Goal: Task Accomplishment & Management: Complete application form

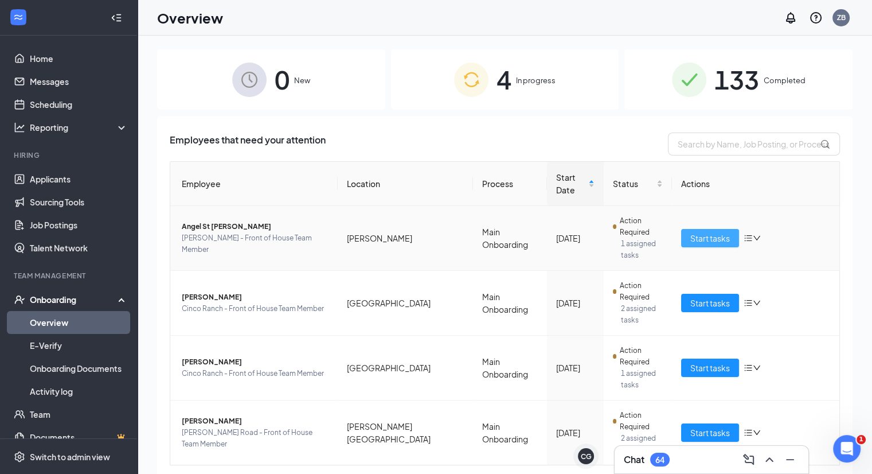
click at [713, 232] on span "Start tasks" at bounding box center [711, 238] width 40 height 13
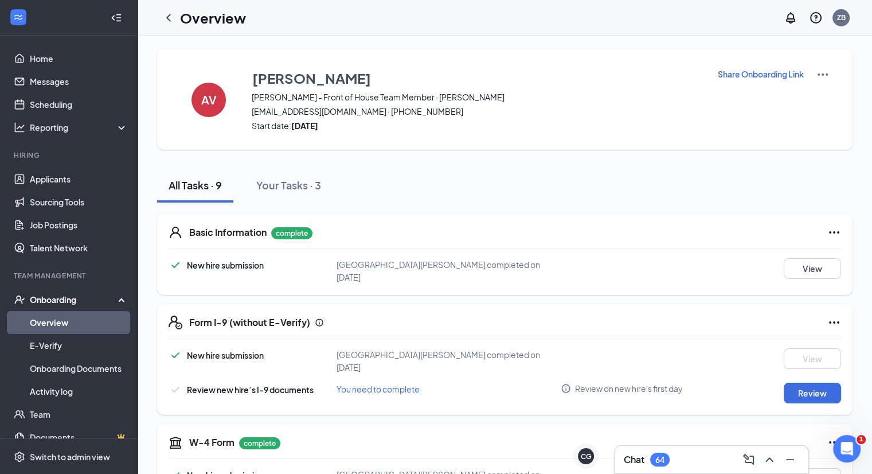
scroll to position [28, 0]
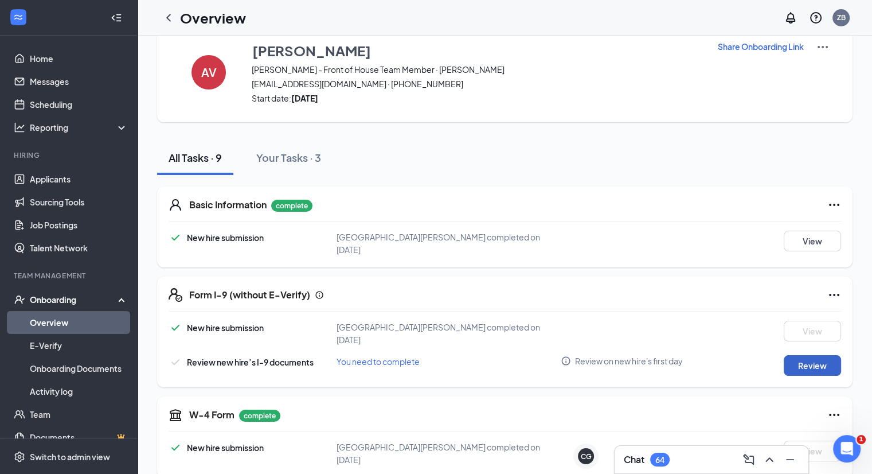
click at [817, 355] on button "Review" at bounding box center [812, 365] width 57 height 21
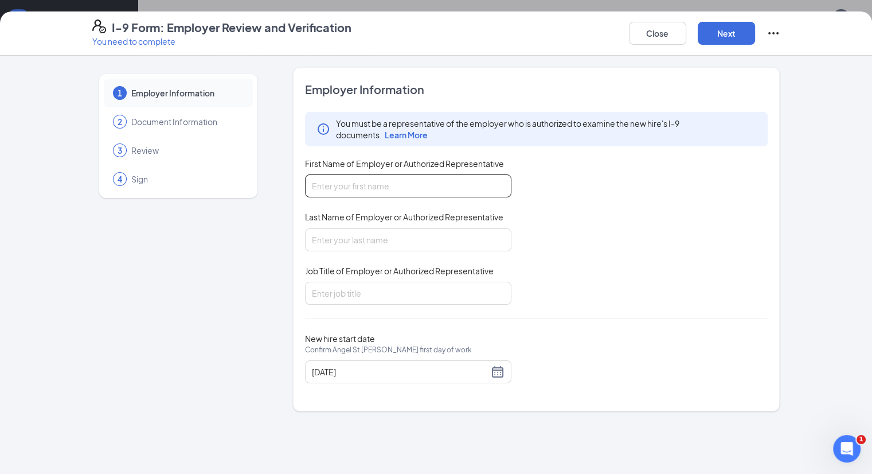
click at [309, 185] on input "First Name of Employer or Authorized Representative" at bounding box center [408, 185] width 206 height 23
type input "[PERSON_NAME]"
type input "Brown"
type input "R"
type input "Restaurant Coordinator"
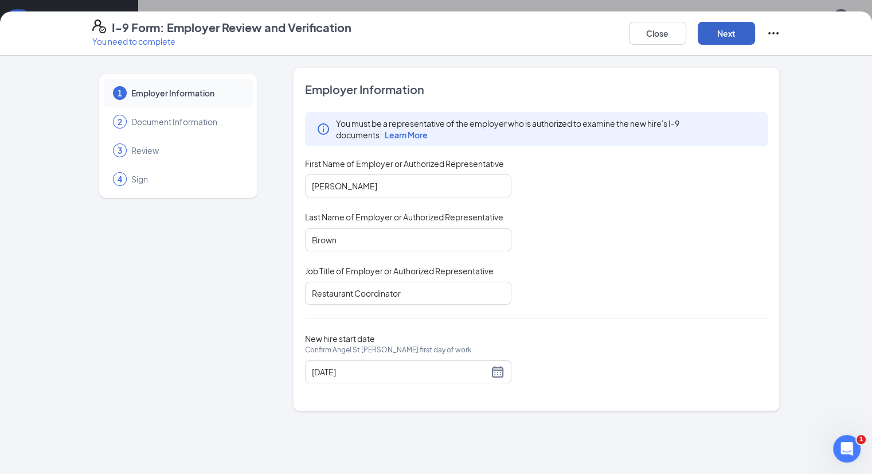
click at [755, 26] on button "Next" at bounding box center [726, 33] width 57 height 23
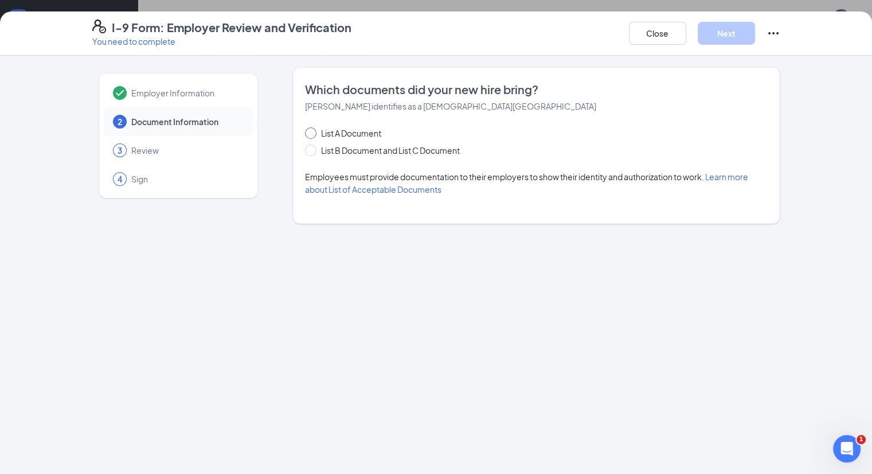
click at [305, 133] on input "List A Document" at bounding box center [309, 131] width 8 height 8
radio input "true"
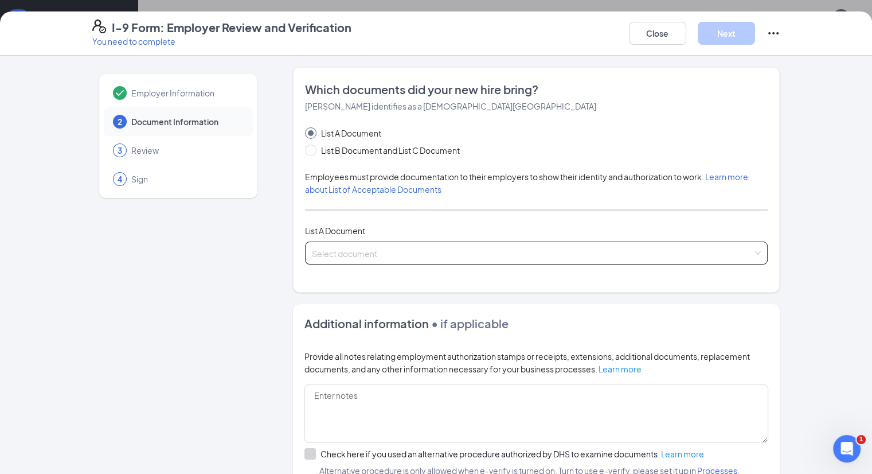
click at [329, 248] on input "search" at bounding box center [533, 250] width 442 height 17
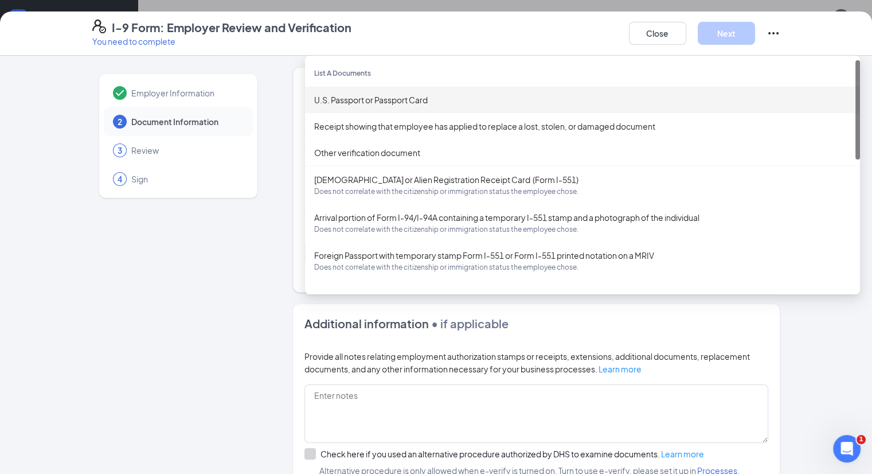
click at [359, 99] on div "U.S. Passport or Passport Card" at bounding box center [582, 99] width 537 height 13
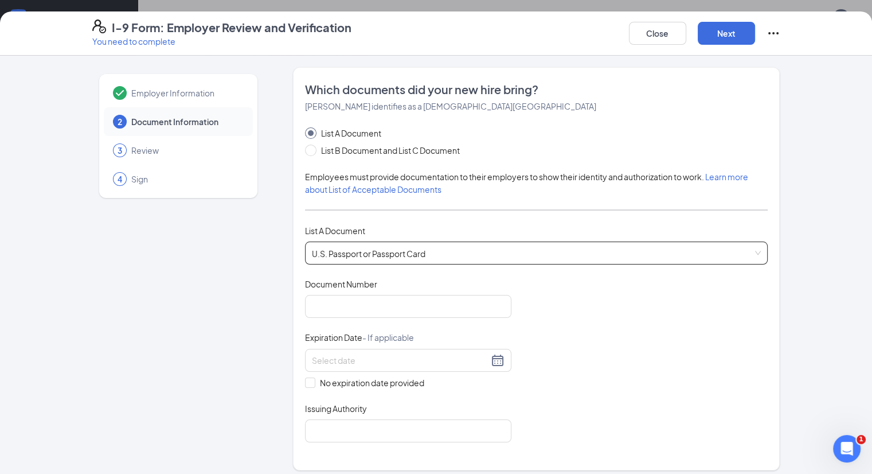
click at [326, 319] on div "Document Title U.S. Passport or Passport Card Document Number Expiration Date -…" at bounding box center [536, 360] width 463 height 164
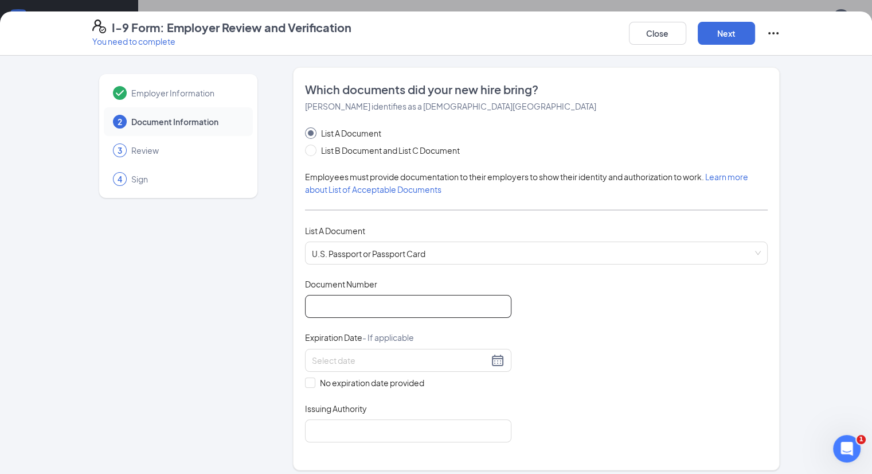
click at [350, 308] on input "Document Number" at bounding box center [408, 306] width 206 height 23
type input "A63771554"
click at [463, 359] on div at bounding box center [408, 360] width 193 height 14
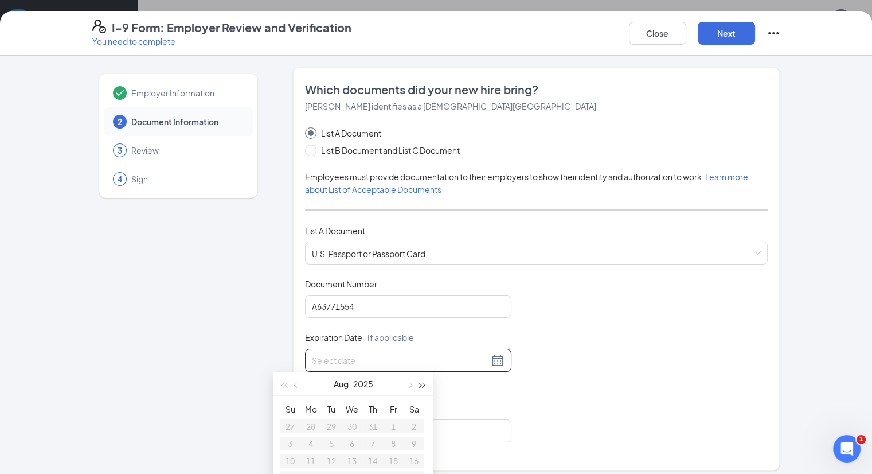
click at [418, 380] on button "button" at bounding box center [422, 383] width 13 height 23
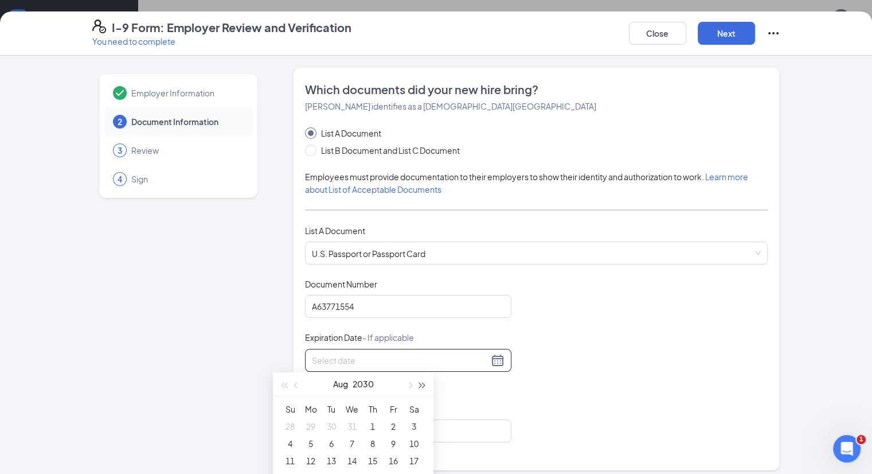
click at [418, 380] on button "button" at bounding box center [422, 383] width 13 height 23
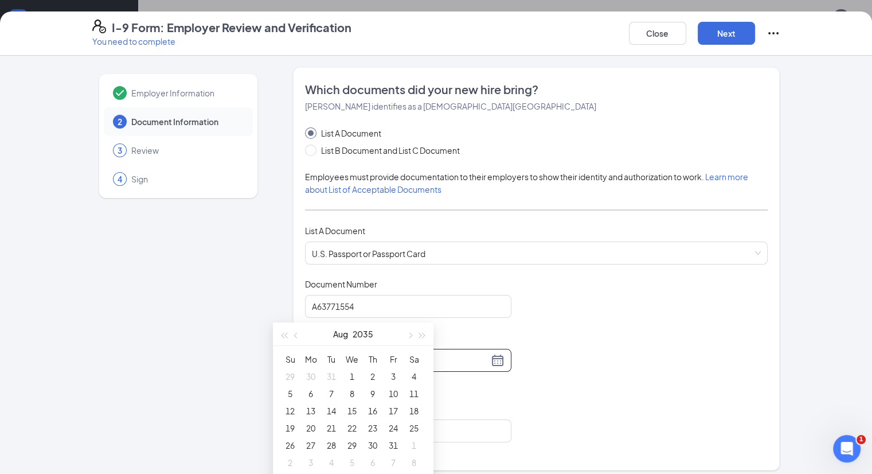
scroll to position [85, 0]
type input "[DATE]"
click at [334, 403] on div "14" at bounding box center [332, 403] width 14 height 14
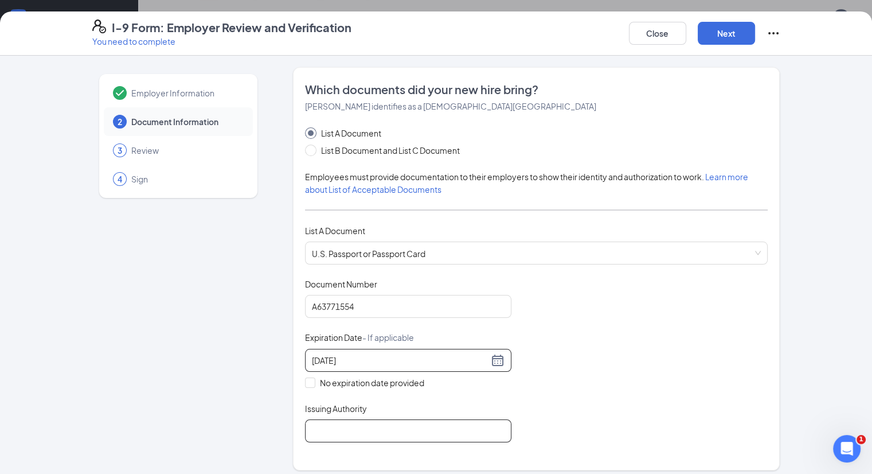
click at [369, 428] on input "Issuing Authority" at bounding box center [408, 430] width 206 height 23
type input "[GEOGRAPHIC_DATA]"
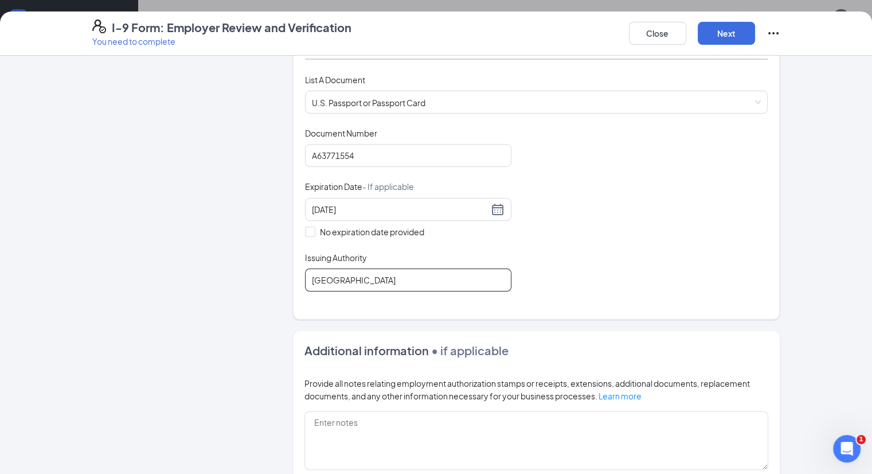
scroll to position [310, 0]
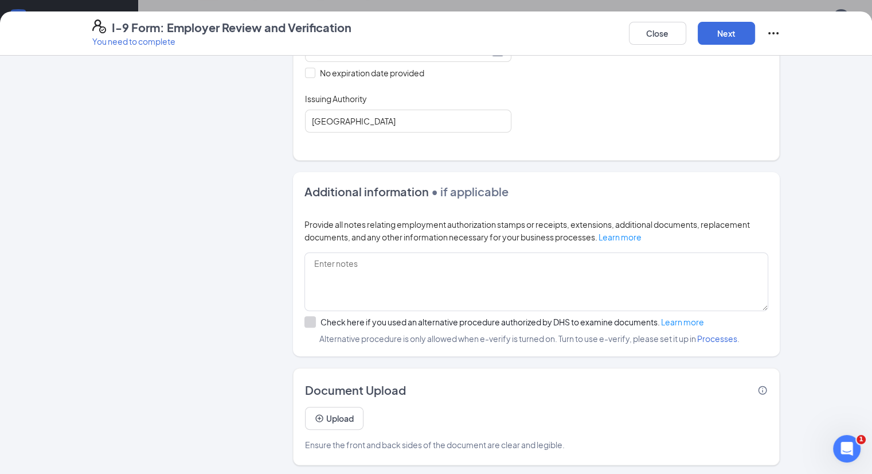
click at [601, 210] on div "Additional information • if applicable Provide all notes relating employment au…" at bounding box center [537, 264] width 488 height 184
click at [755, 33] on button "Next" at bounding box center [726, 33] width 57 height 23
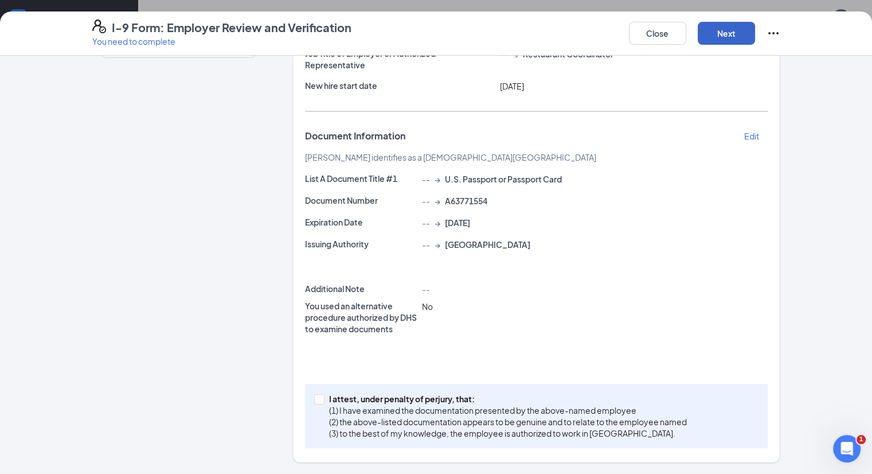
scroll to position [130, 0]
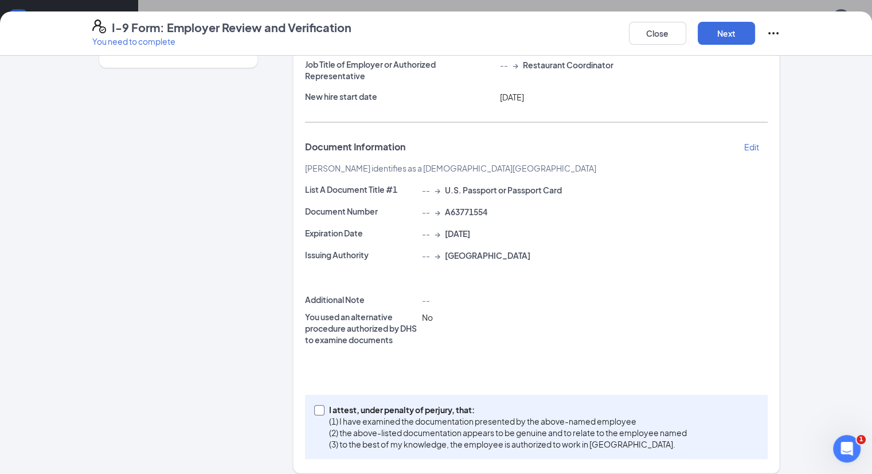
click at [314, 405] on input "I attest, under penalty of [PERSON_NAME], that: (1) I have examined the documen…" at bounding box center [318, 409] width 8 height 8
checkbox input "true"
click at [755, 30] on button "Next" at bounding box center [726, 33] width 57 height 23
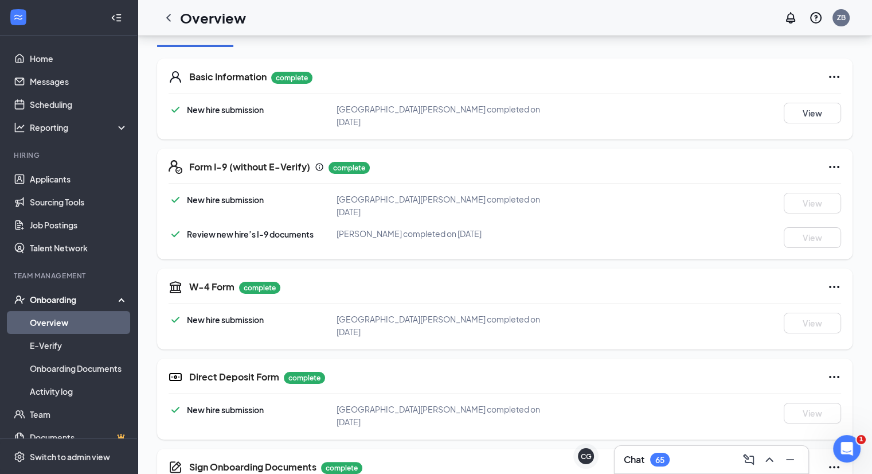
scroll to position [0, 0]
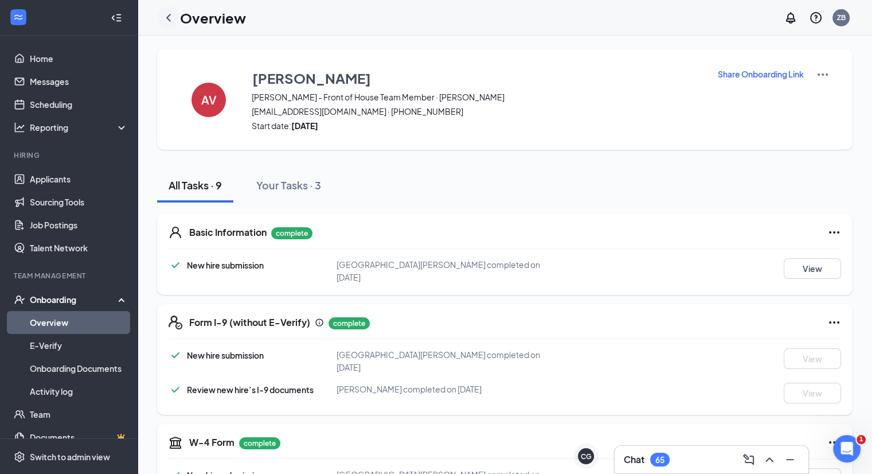
click at [171, 18] on icon "ChevronLeft" at bounding box center [169, 18] width 14 height 14
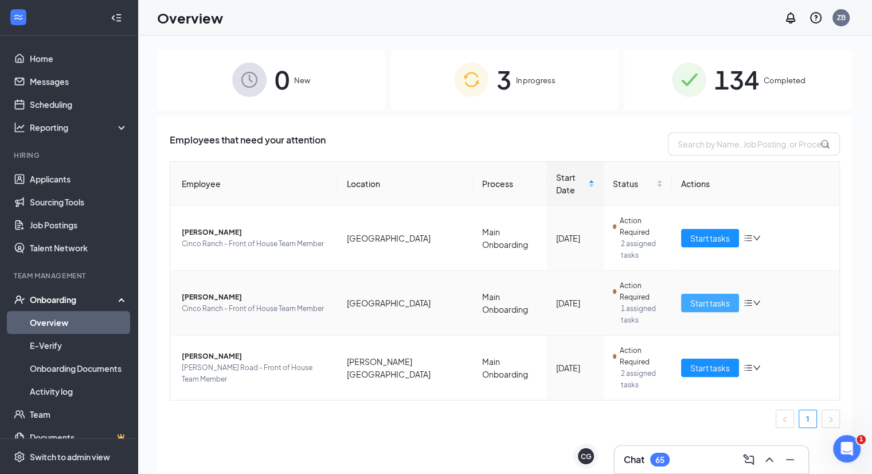
click at [702, 297] on span "Start tasks" at bounding box center [711, 303] width 40 height 13
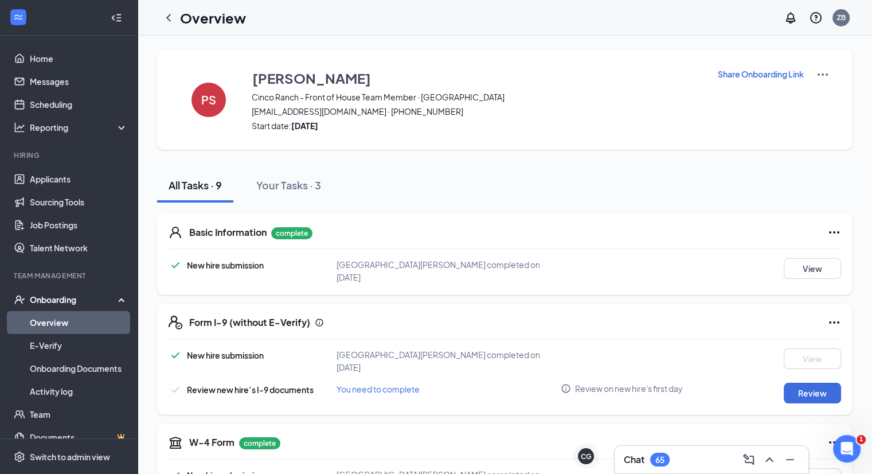
scroll to position [31, 0]
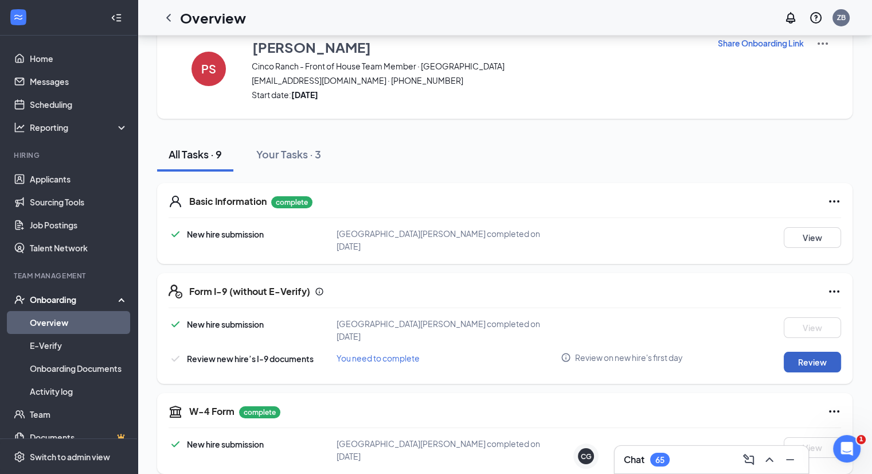
click at [804, 358] on button "Review" at bounding box center [812, 362] width 57 height 21
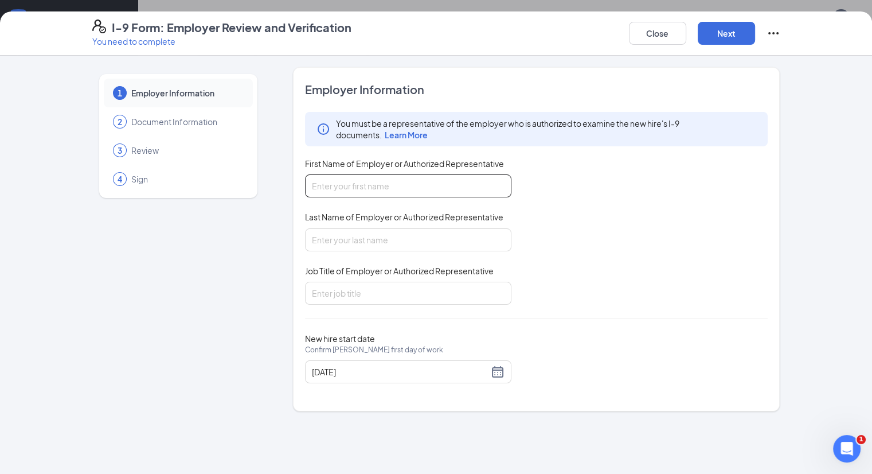
click at [331, 191] on input "First Name of Employer or Authorized Representative" at bounding box center [408, 185] width 206 height 23
type input "[PERSON_NAME]"
type input "Brown"
type input "Restaurant Coordinator"
click at [755, 32] on button "Next" at bounding box center [726, 33] width 57 height 23
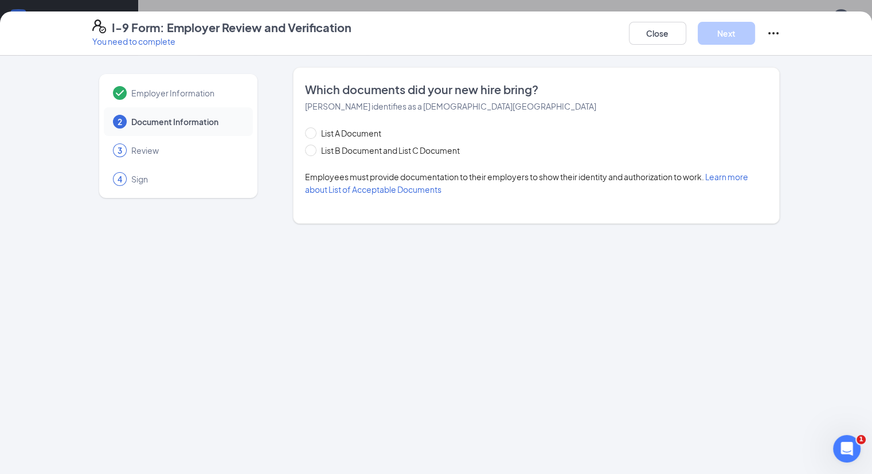
click at [305, 157] on div "List A Document List B Document and List C Document Employees must provide docu…" at bounding box center [536, 161] width 463 height 69
click at [305, 152] on input "List B Document and List C Document" at bounding box center [309, 149] width 8 height 8
radio input "true"
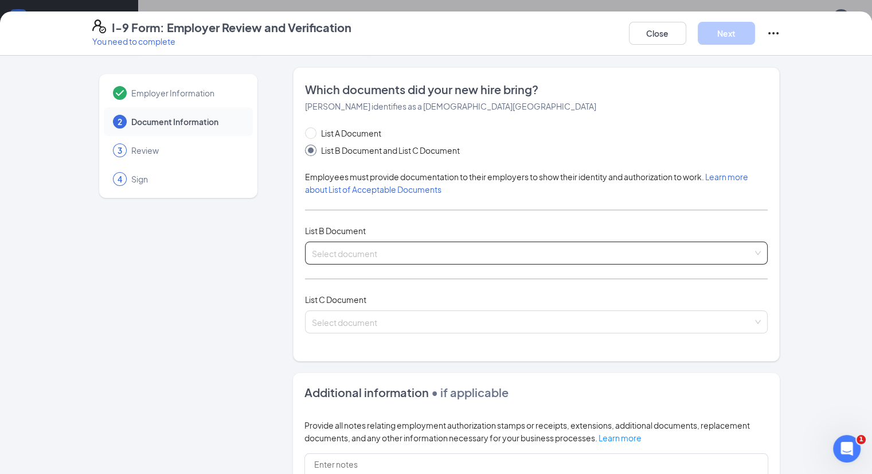
click at [363, 251] on input "search" at bounding box center [533, 250] width 442 height 17
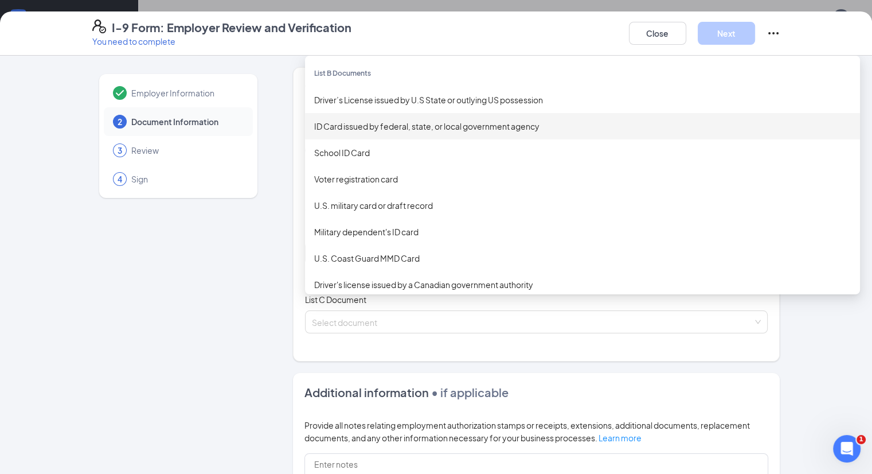
click at [356, 124] on div "ID Card issued by federal, state, or local government agency" at bounding box center [582, 126] width 537 height 13
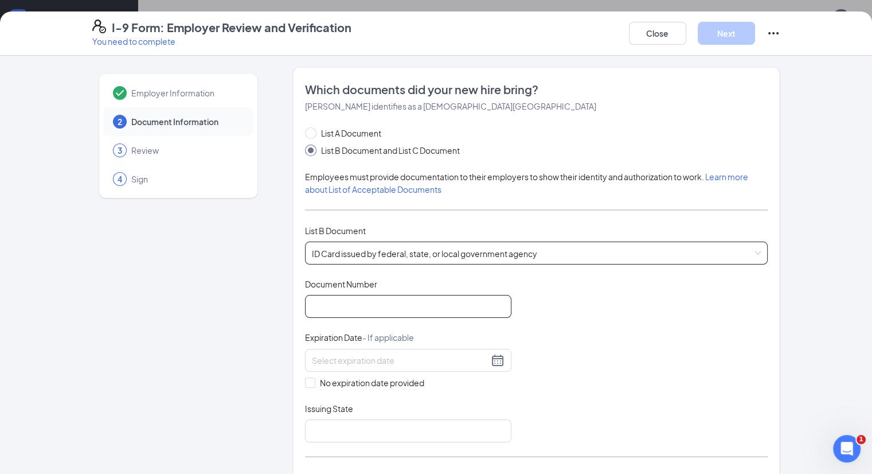
click at [332, 303] on input "Document Number" at bounding box center [408, 306] width 206 height 23
type input "1"
type input "012877427"
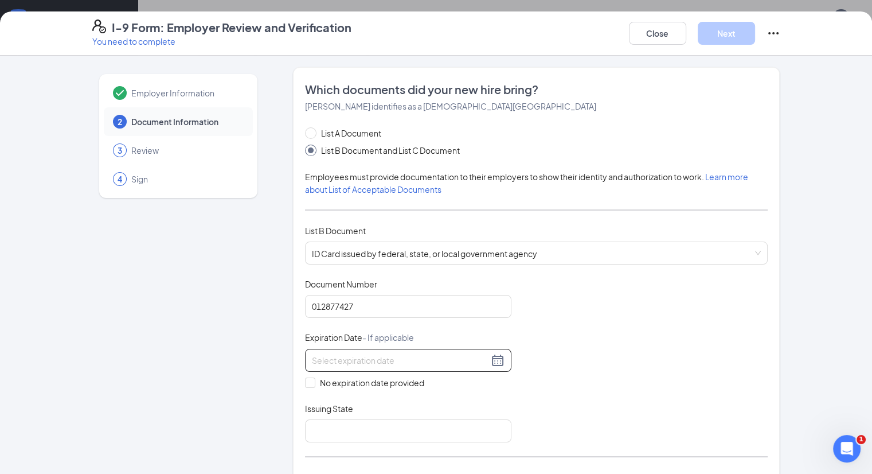
click at [468, 355] on div at bounding box center [408, 360] width 193 height 14
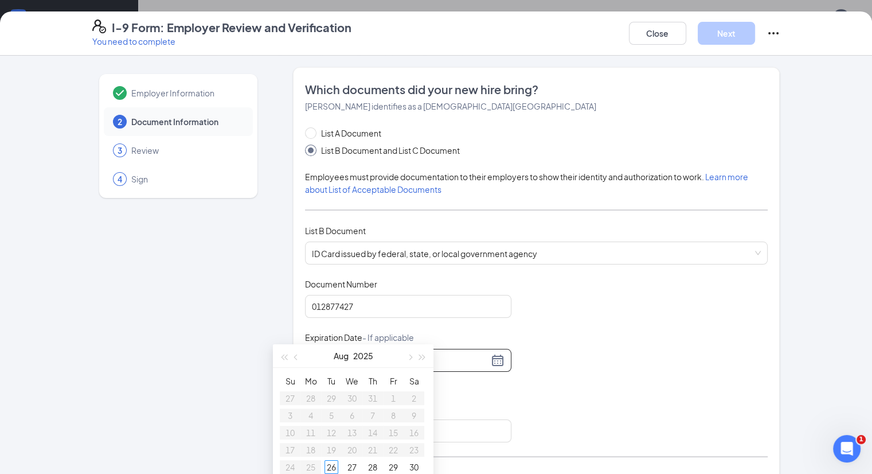
scroll to position [60, 0]
click at [422, 352] on button "button" at bounding box center [422, 355] width 13 height 23
click at [297, 353] on button "button" at bounding box center [296, 355] width 13 height 23
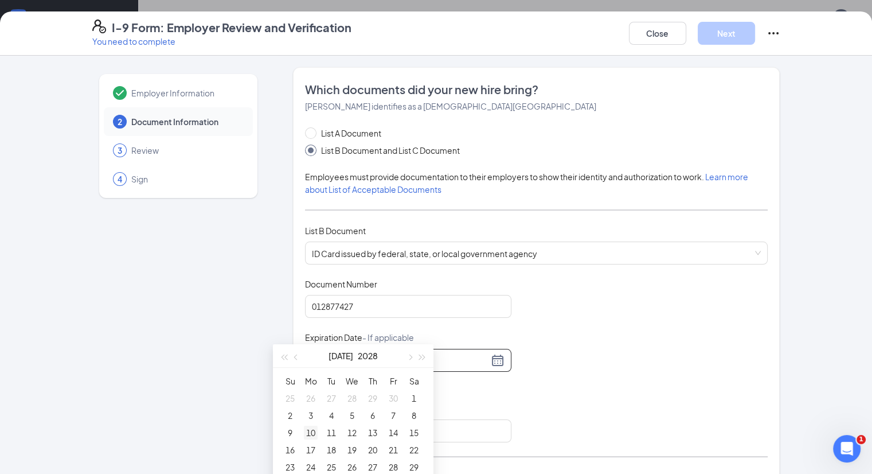
type input "[DATE]"
click at [314, 434] on div "10" at bounding box center [311, 433] width 14 height 14
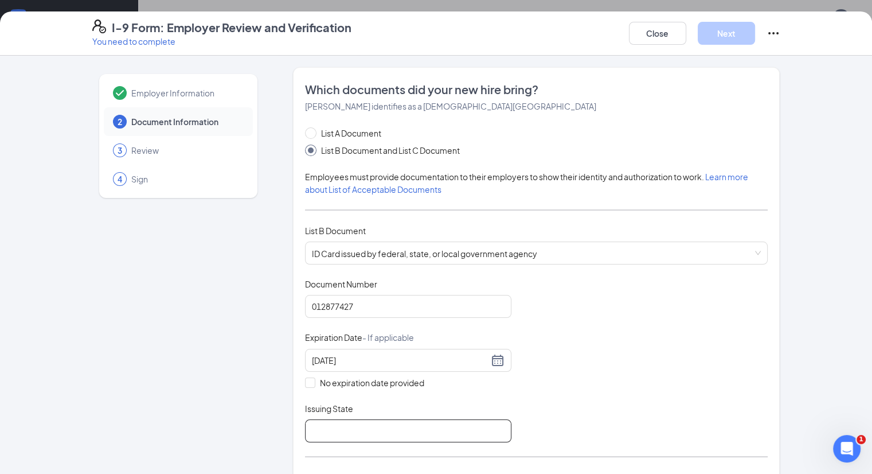
click at [305, 427] on input "Issuing State" at bounding box center [408, 430] width 206 height 23
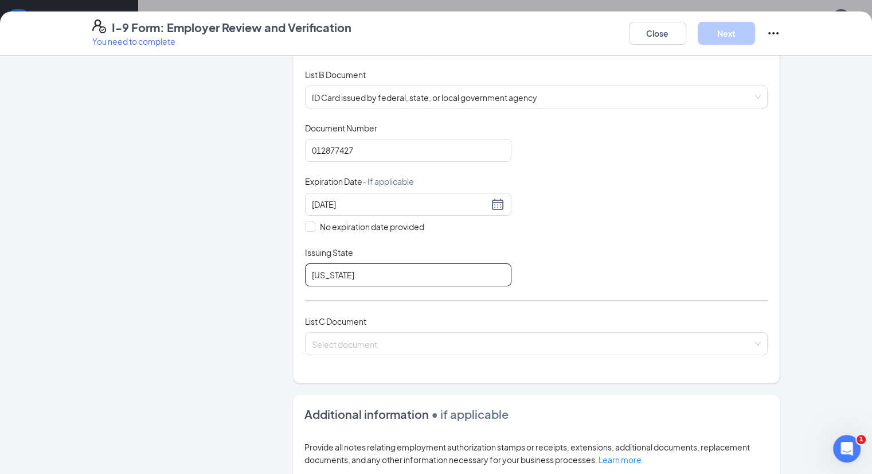
scroll to position [379, 0]
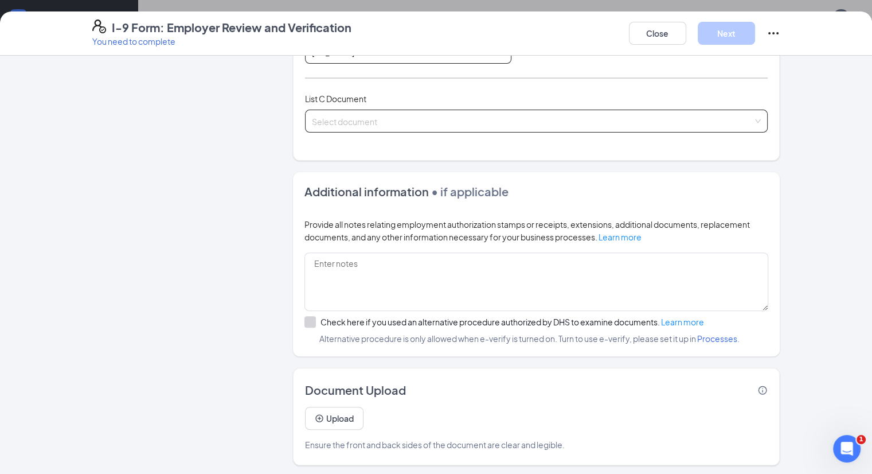
type input "[US_STATE]"
click at [463, 124] on input "search" at bounding box center [533, 118] width 442 height 17
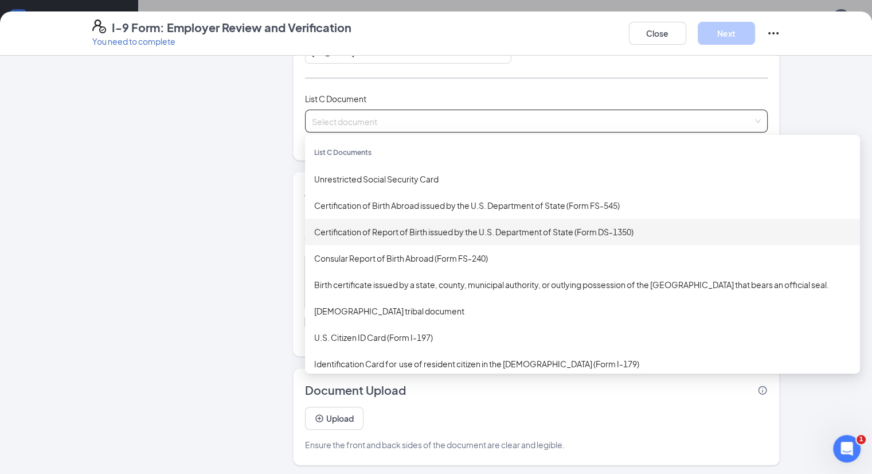
click at [410, 229] on div "Certification of Report of Birth issued by the U.S. Department of State (Form D…" at bounding box center [582, 231] width 537 height 13
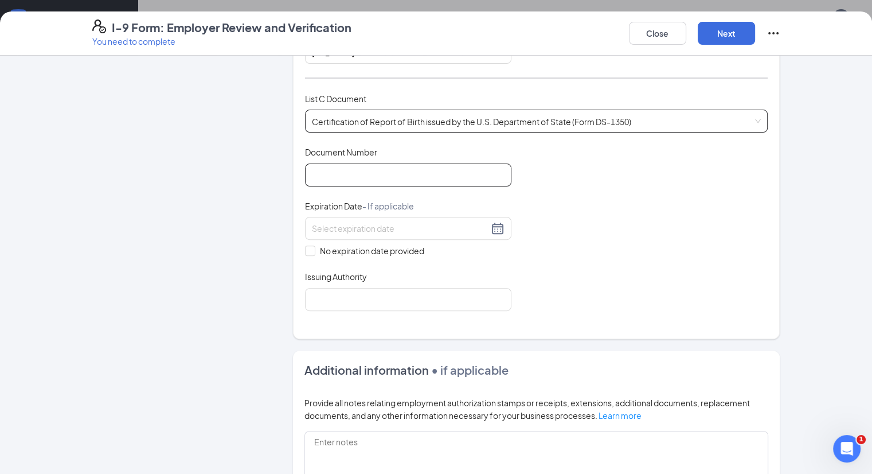
click at [382, 170] on input "Document Number" at bounding box center [408, 174] width 206 height 23
type input "[PHONE_NUMBER]"
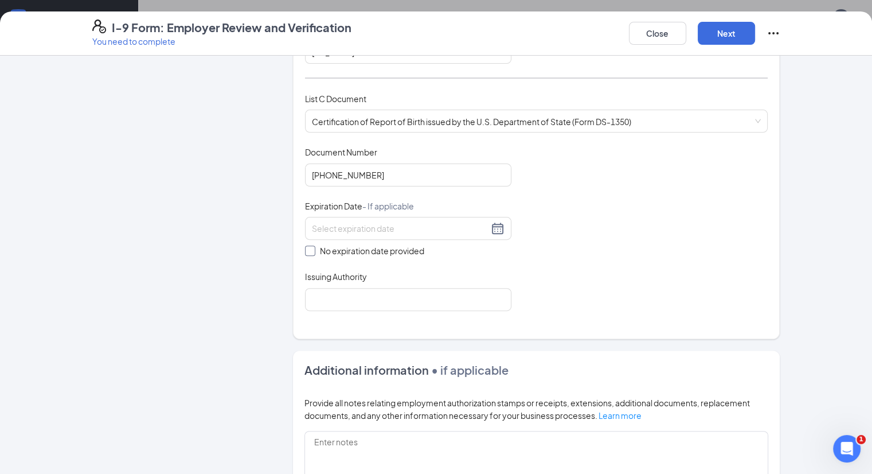
click at [305, 246] on input "No expiration date provided" at bounding box center [309, 250] width 8 height 8
checkbox input "true"
click at [319, 301] on input "Issuing Authority" at bounding box center [408, 301] width 206 height 23
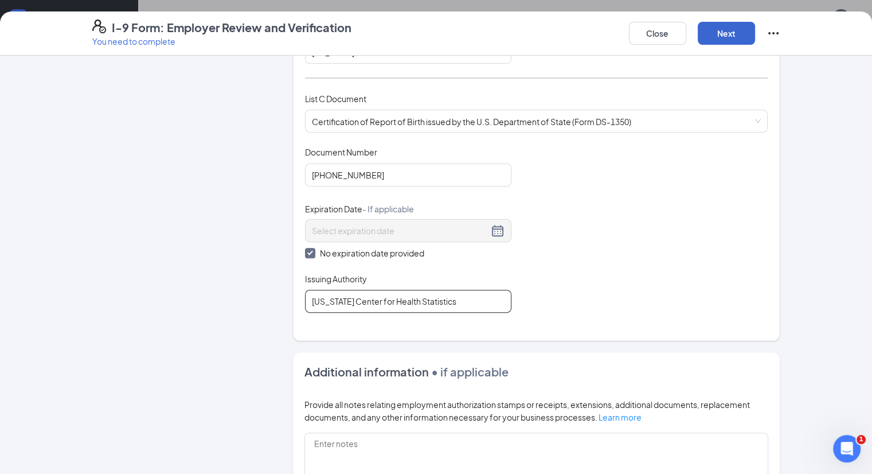
type input "[US_STATE] Center for Health Statistics"
click at [755, 37] on button "Next" at bounding box center [726, 33] width 57 height 23
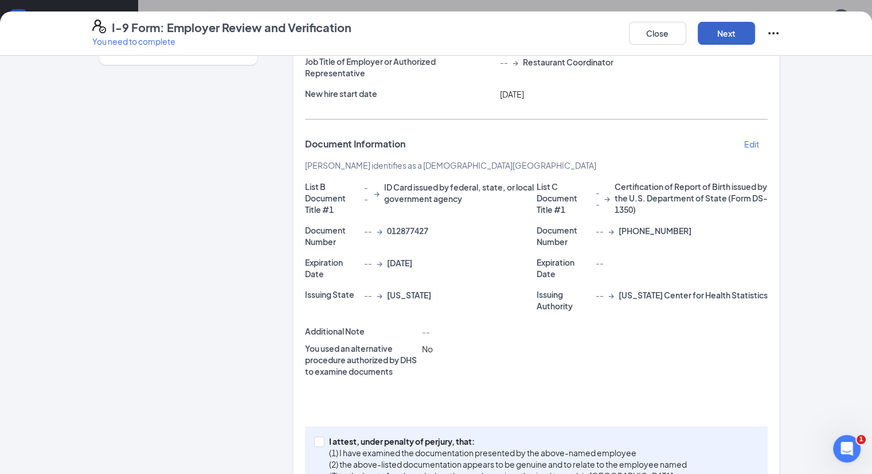
scroll to position [183, 0]
click at [314, 437] on span at bounding box center [319, 442] width 10 height 10
click at [314, 437] on input "I attest, under penalty of [PERSON_NAME], that: (1) I have examined the documen…" at bounding box center [318, 441] width 8 height 8
checkbox input "true"
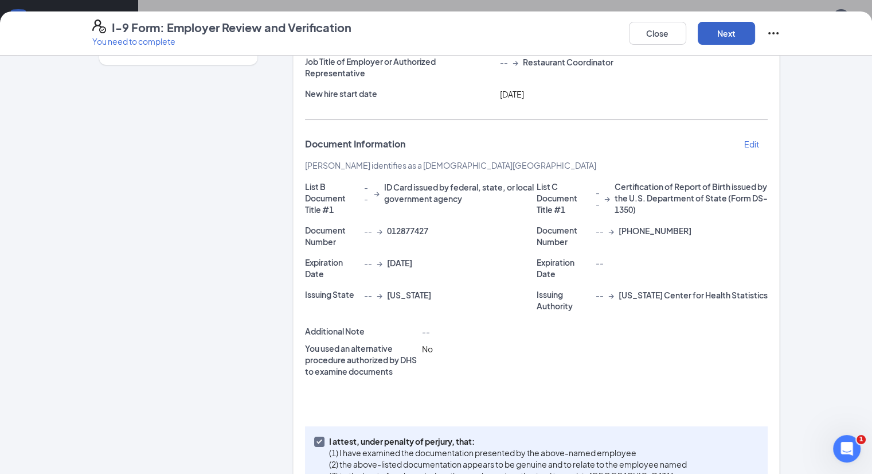
click at [755, 29] on button "Next" at bounding box center [726, 33] width 57 height 23
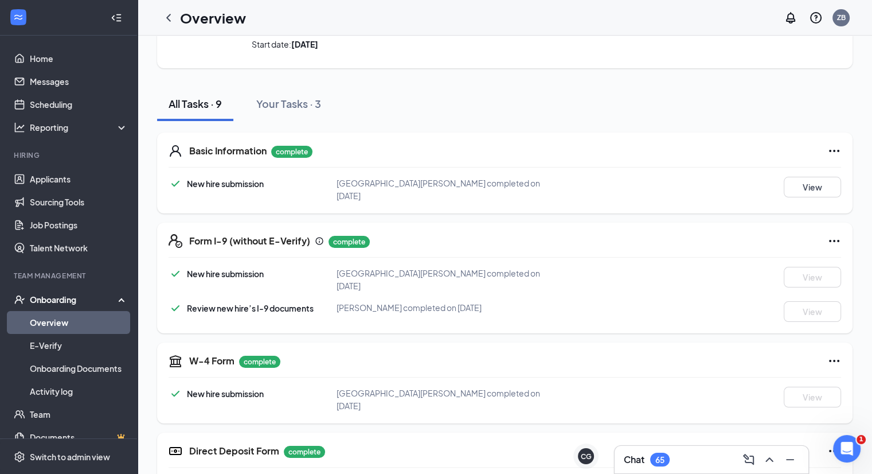
scroll to position [0, 0]
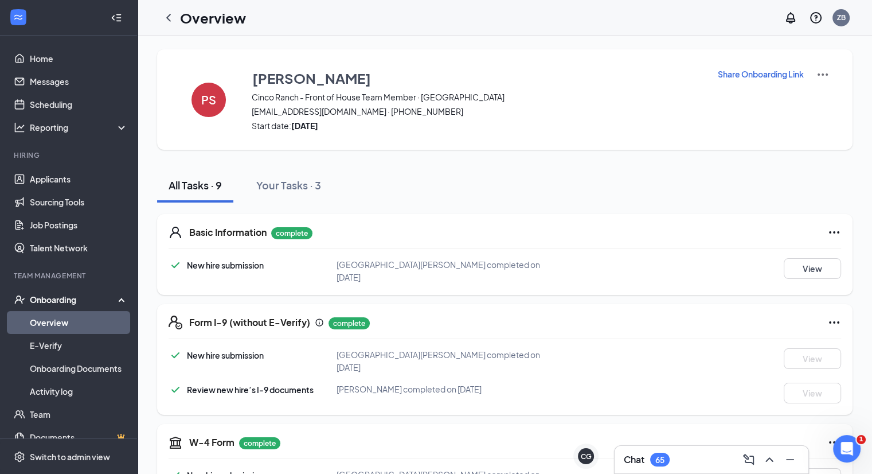
click at [787, 48] on div "PS [GEOGRAPHIC_DATA][PERSON_NAME] Cinco Ranch - Front of House Team Member · Ci…" at bounding box center [505, 457] width 735 height 842
